Goal: Find specific page/section: Find specific page/section

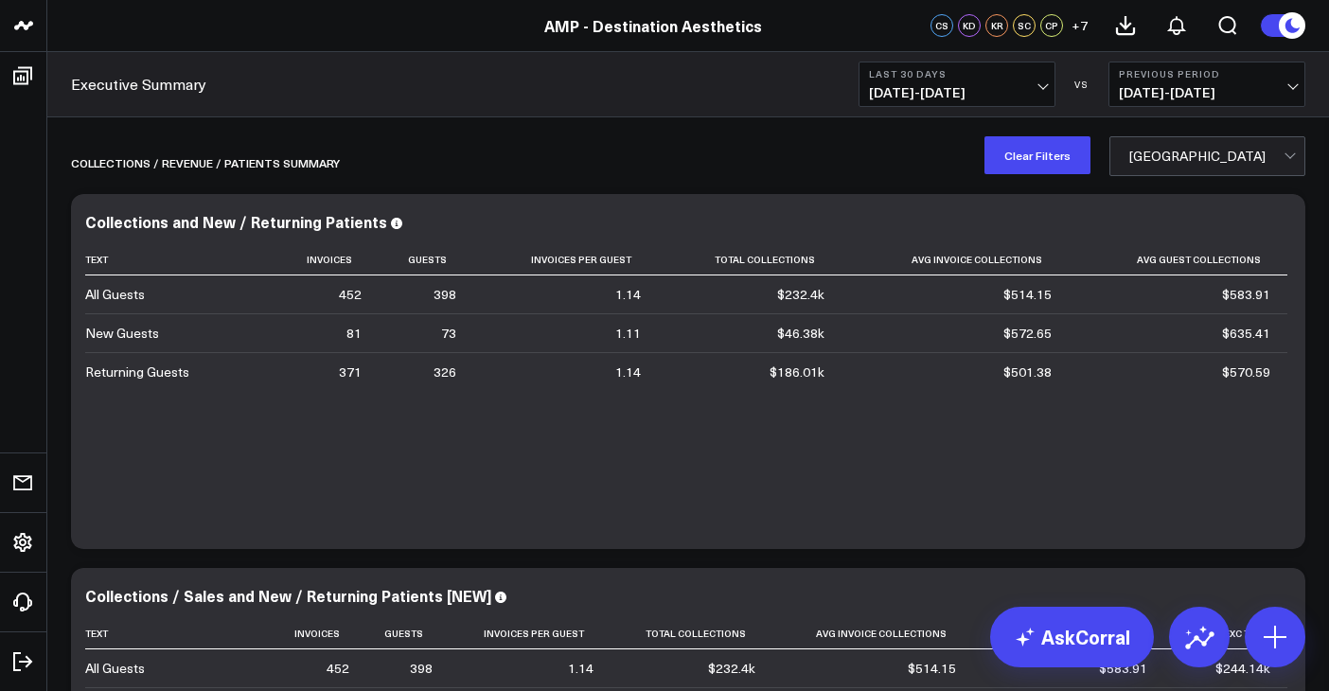
click at [1177, 162] on div "[GEOGRAPHIC_DATA]" at bounding box center [1206, 156] width 154 height 15
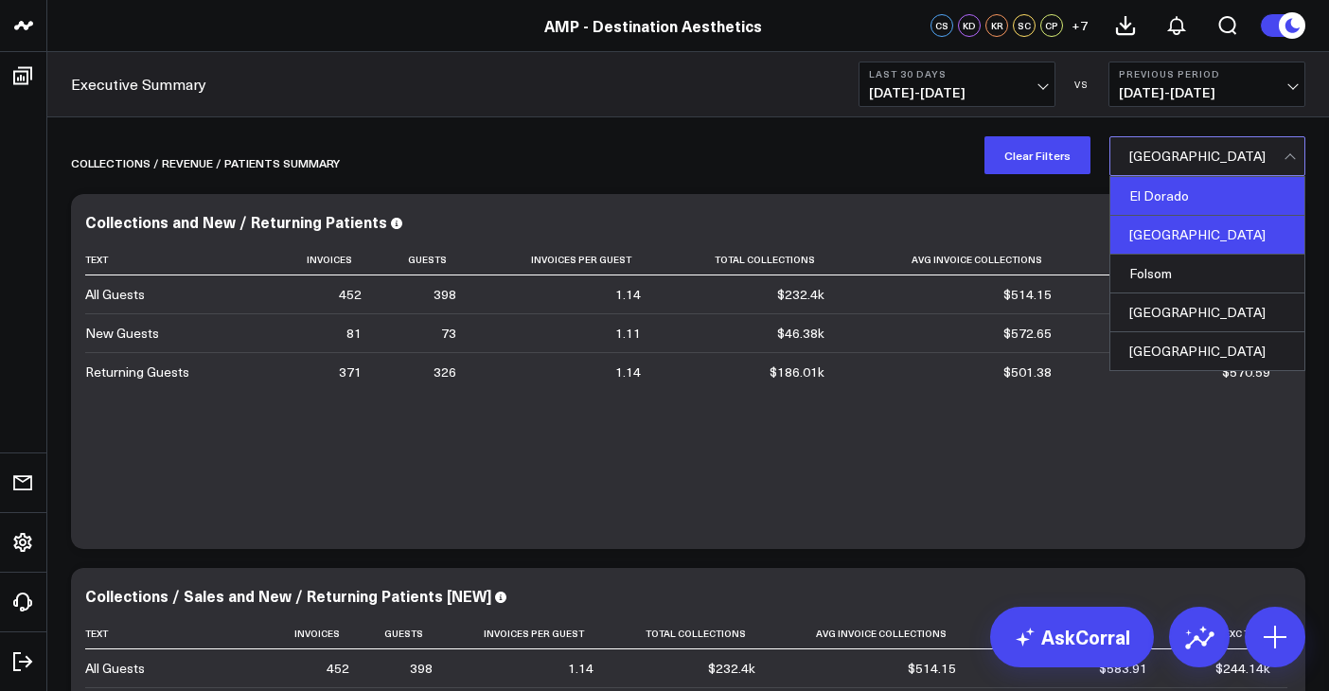
click at [1175, 195] on div "El Dorado" at bounding box center [1207, 196] width 194 height 39
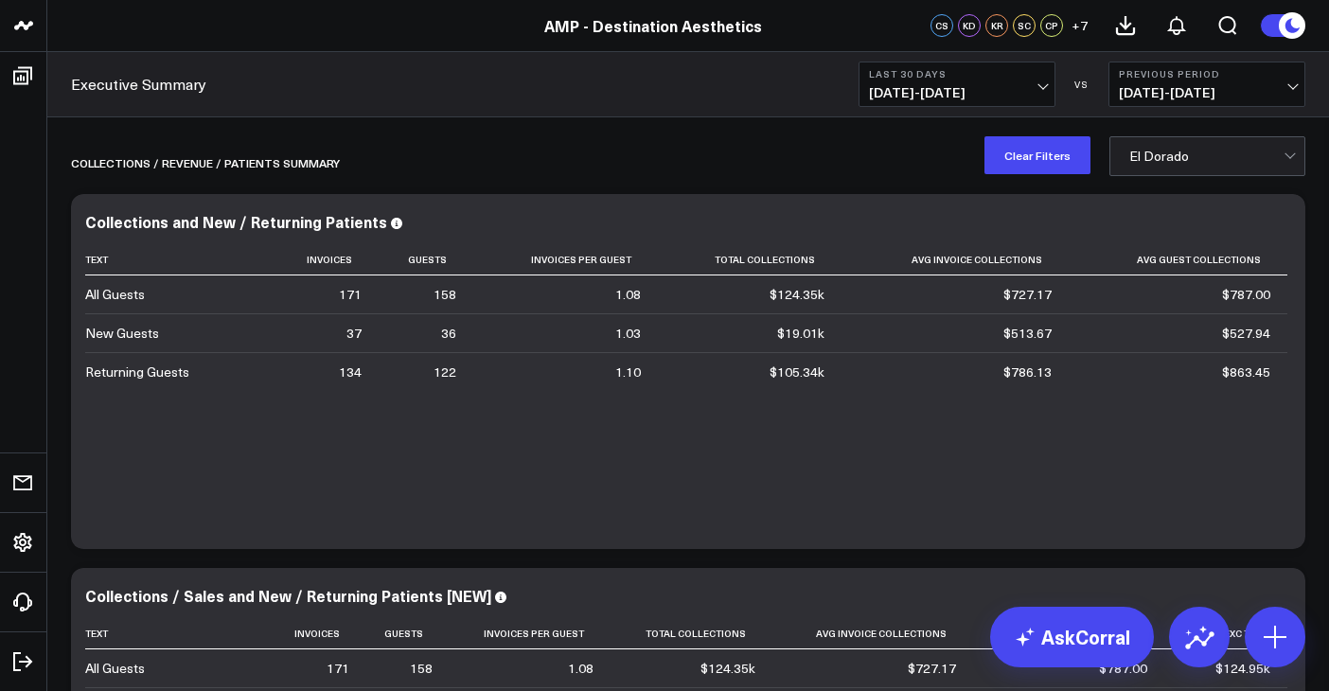
click at [1217, 168] on div at bounding box center [1206, 156] width 154 height 38
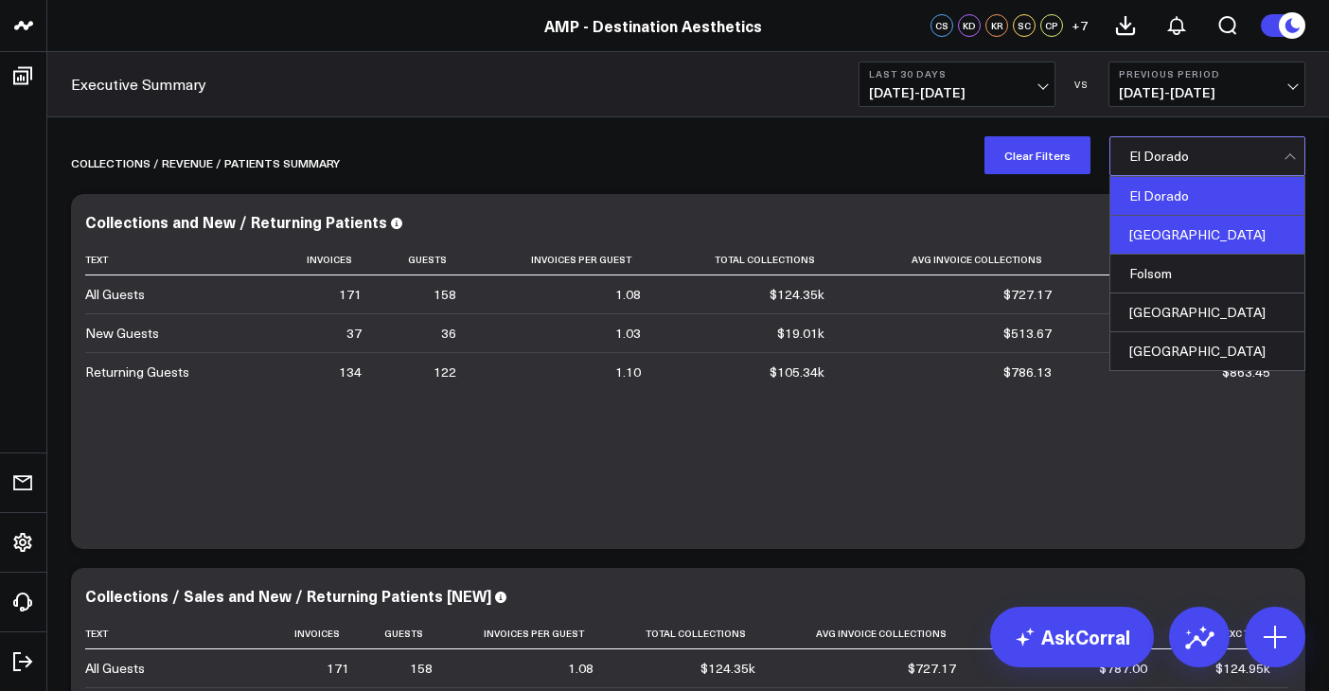
click at [1209, 237] on div "[GEOGRAPHIC_DATA]" at bounding box center [1207, 235] width 194 height 39
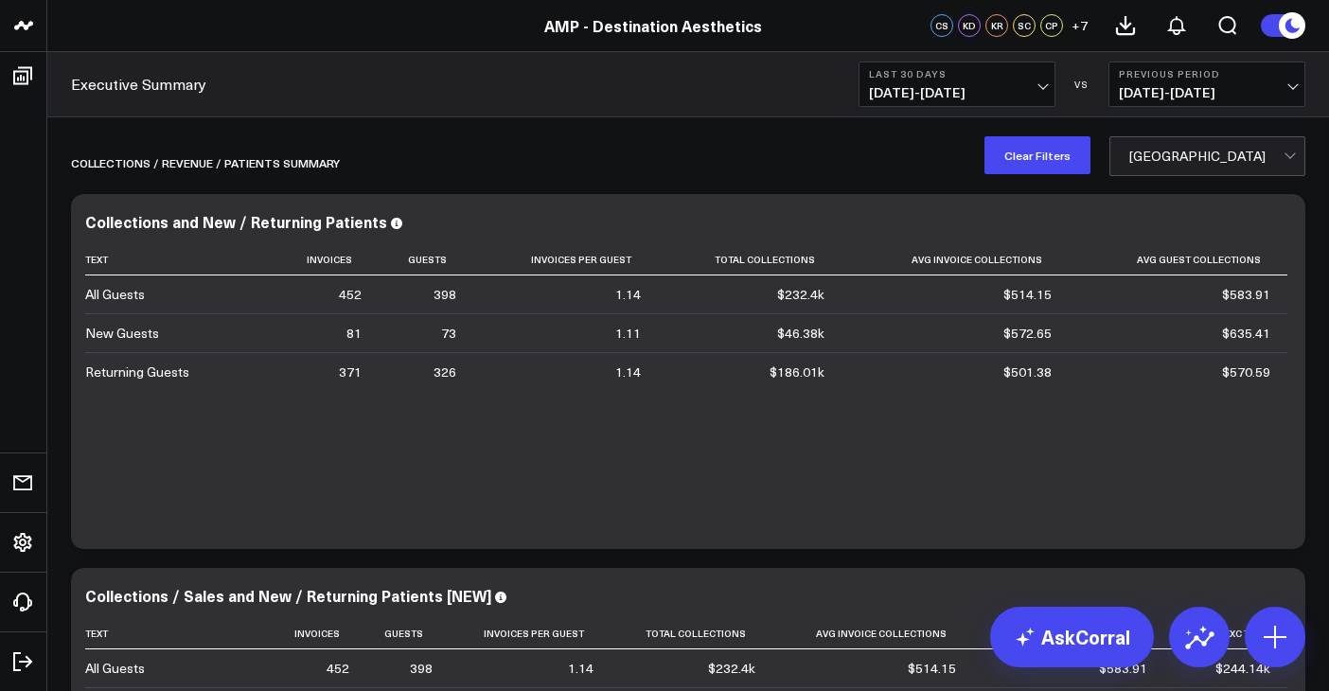
click at [1216, 171] on div at bounding box center [1206, 156] width 154 height 38
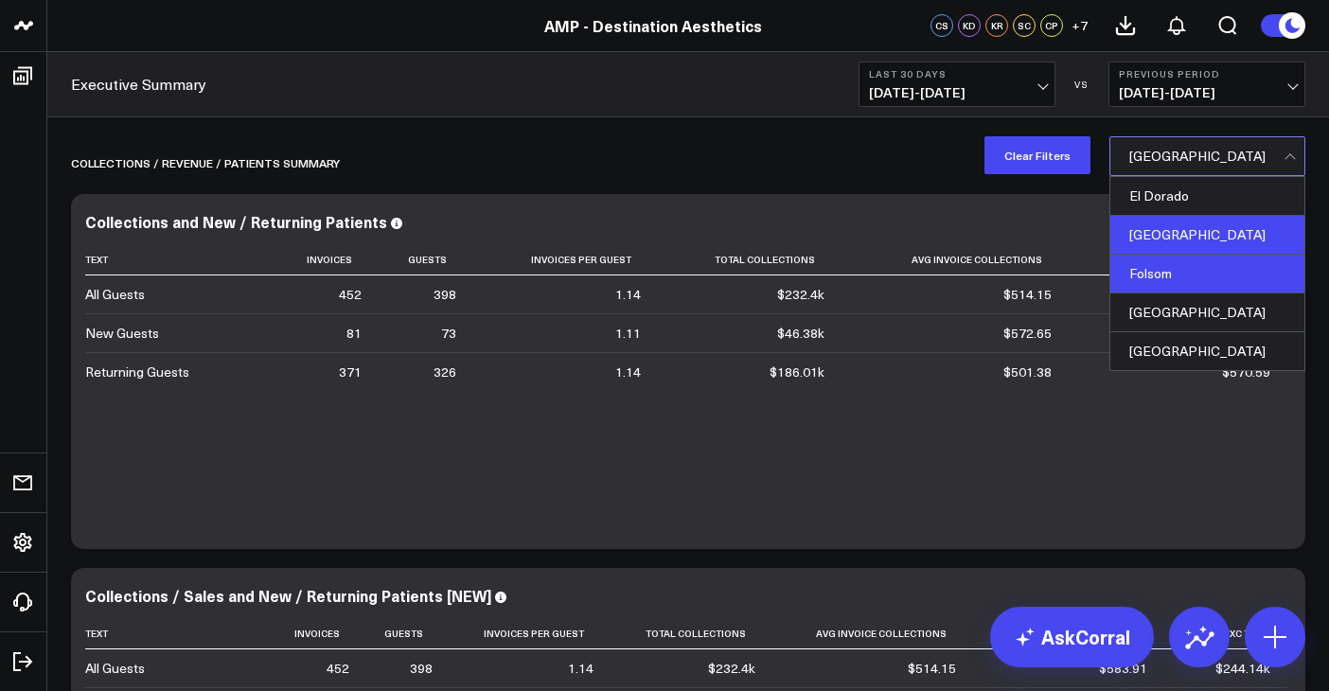
click at [1209, 269] on div "Folsom" at bounding box center [1207, 274] width 194 height 39
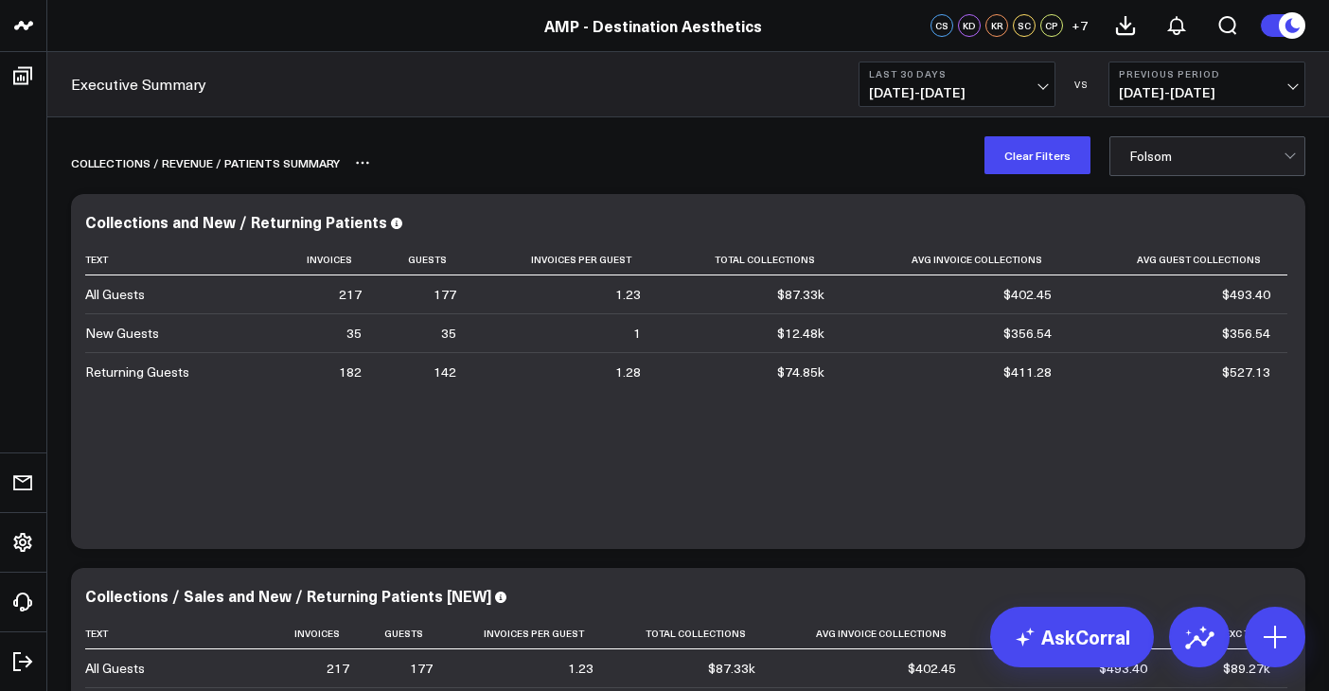
click at [1220, 176] on div "Collections / revenue / patients summary" at bounding box center [688, 163] width 1234 height 44
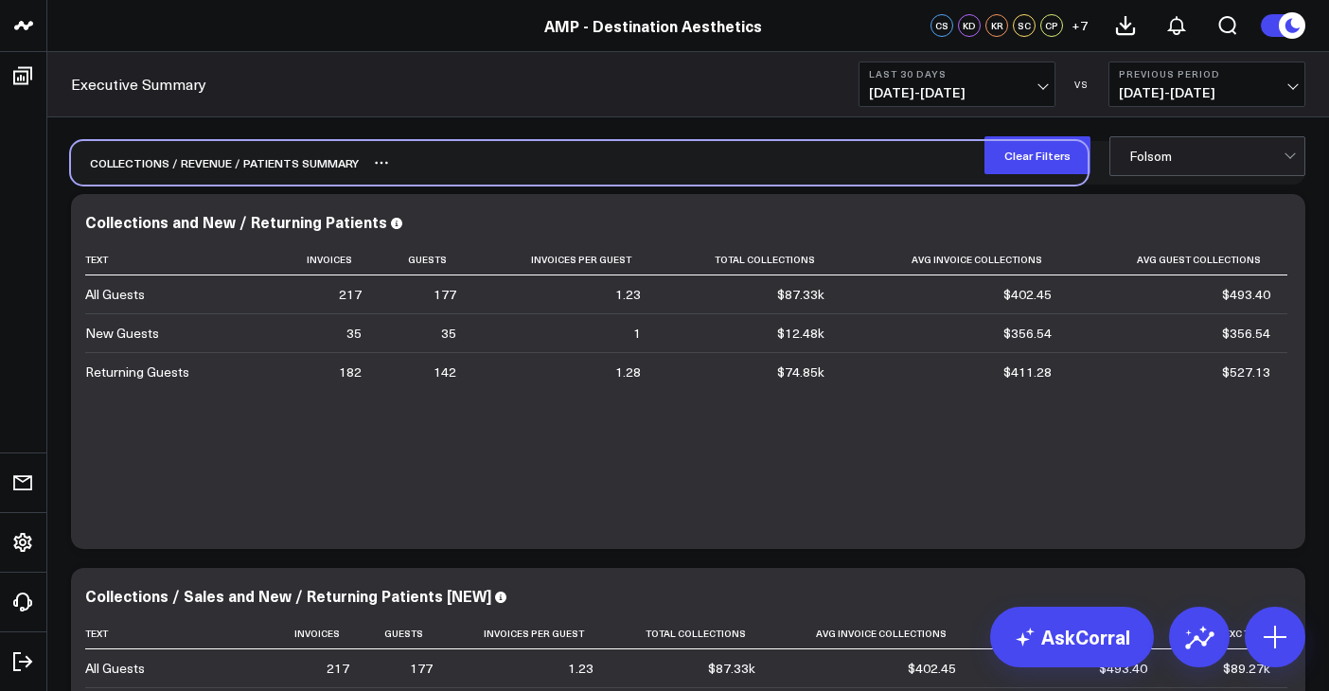
click at [1220, 176] on div "Collections / revenue / patients summary" at bounding box center [688, 163] width 1234 height 44
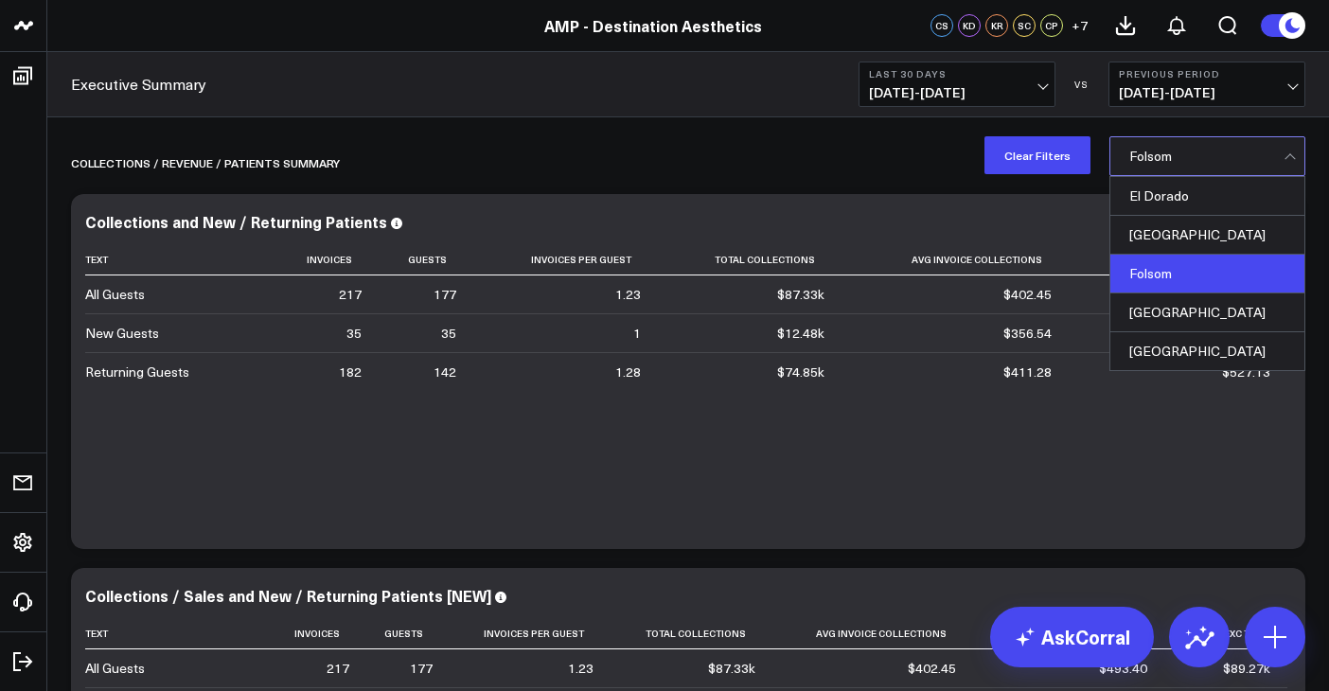
click at [1229, 168] on div at bounding box center [1206, 156] width 154 height 38
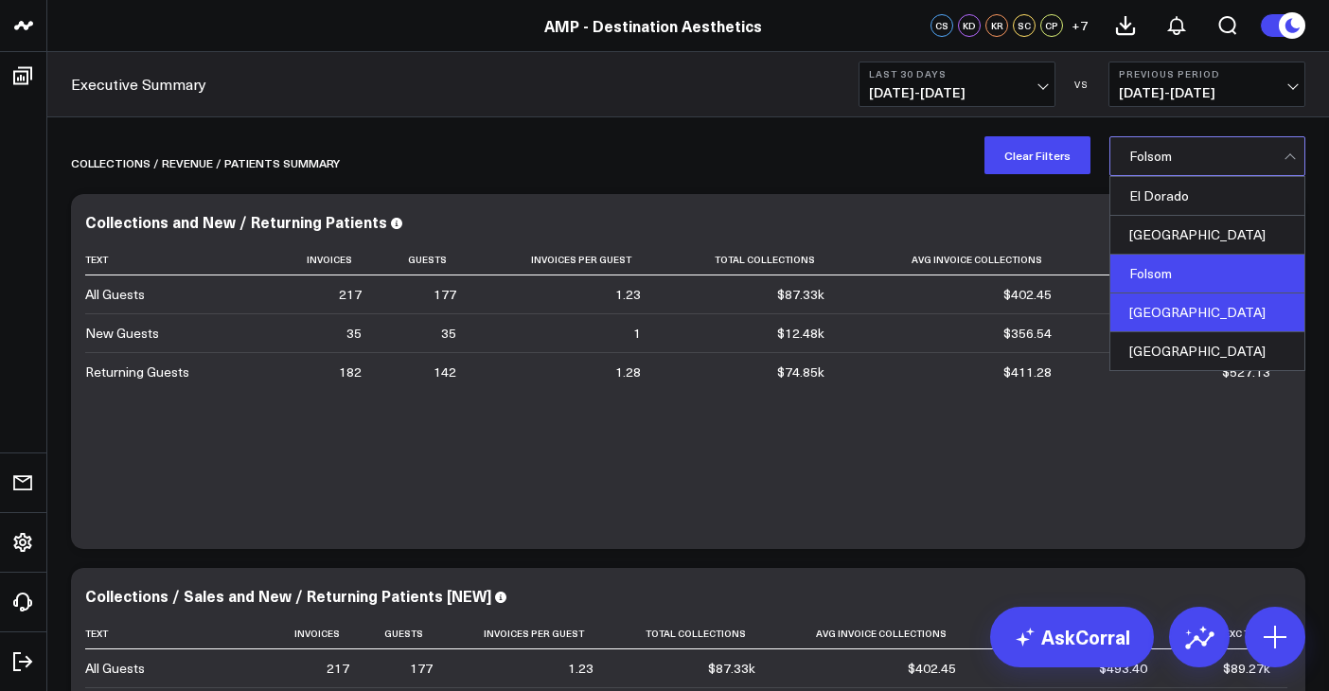
click at [1200, 308] on div "[GEOGRAPHIC_DATA]" at bounding box center [1207, 312] width 194 height 39
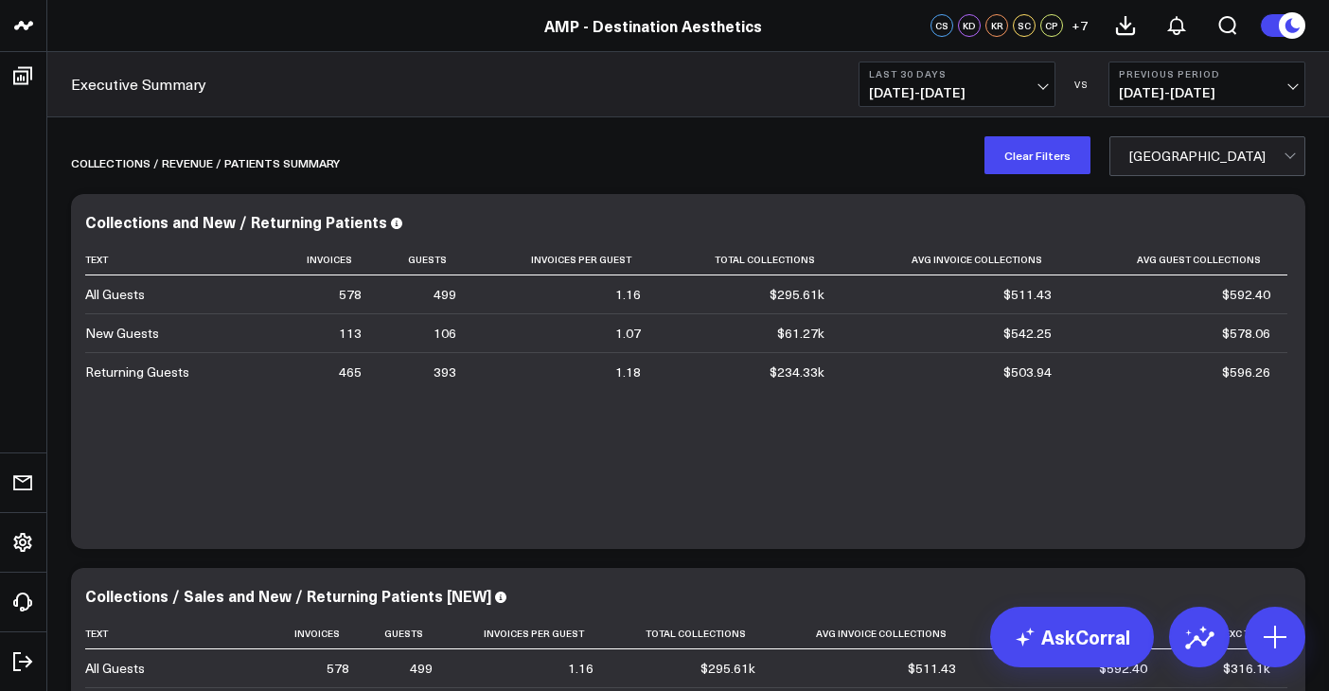
click at [1218, 171] on div at bounding box center [1206, 156] width 154 height 38
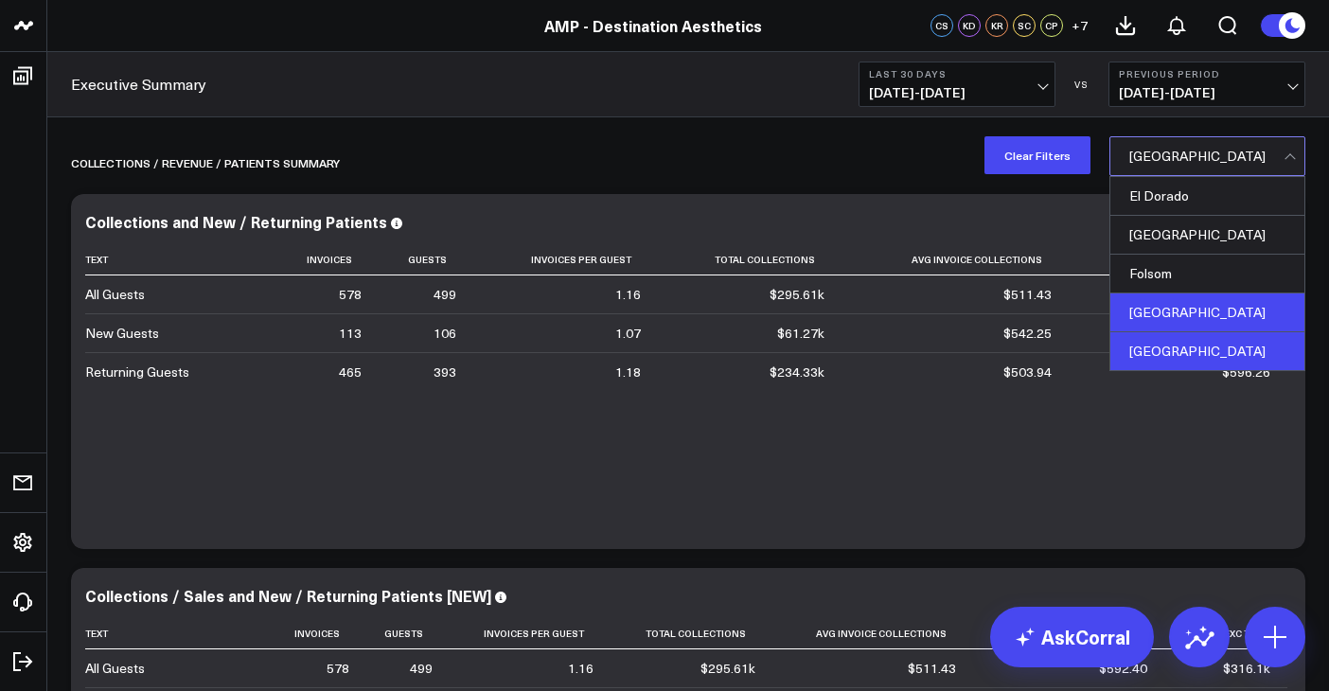
click at [1191, 343] on div "[GEOGRAPHIC_DATA]" at bounding box center [1207, 351] width 194 height 38
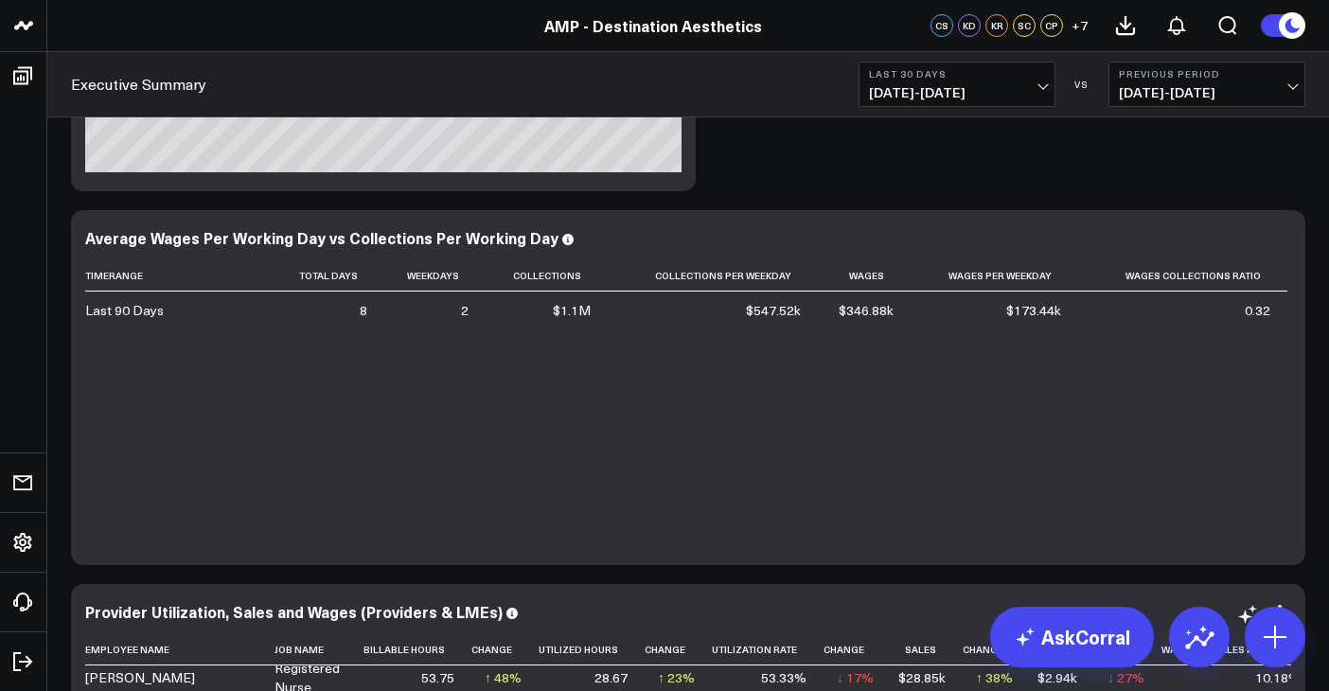
scroll to position [7562, 0]
